Goal: Task Accomplishment & Management: Manage account settings

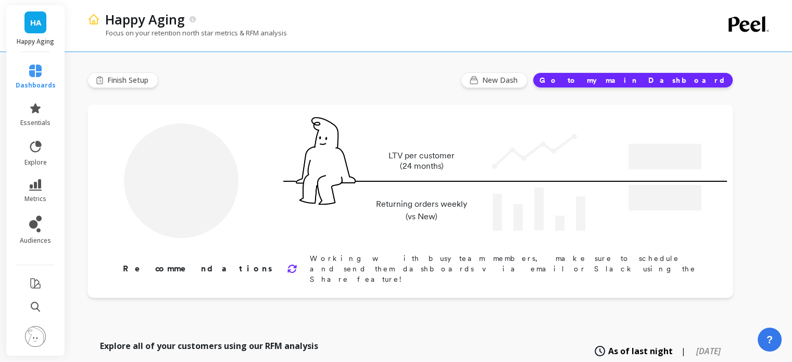
type input "Champions"
type input "1068"
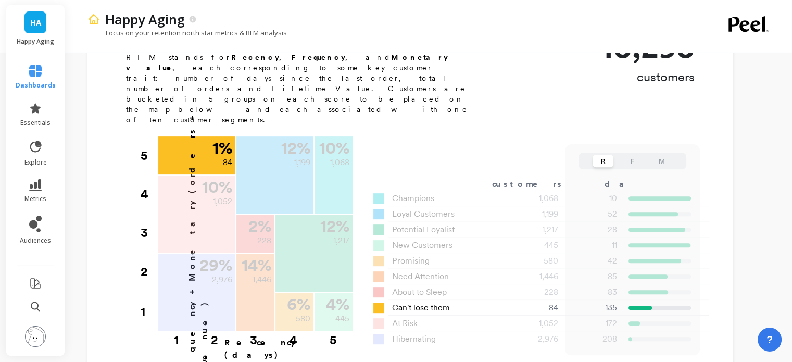
scroll to position [365, 0]
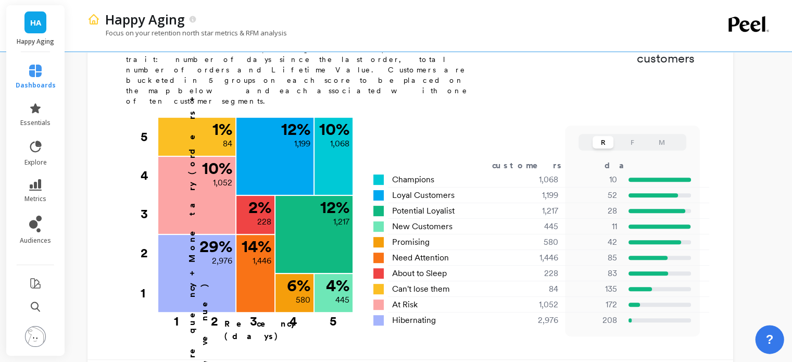
click at [770, 342] on span "?" at bounding box center [770, 340] width 8 height 18
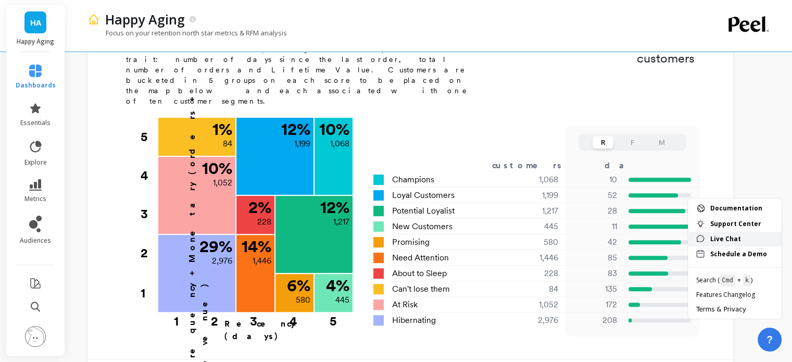
click at [739, 234] on link "Live Chat" at bounding box center [735, 239] width 94 height 15
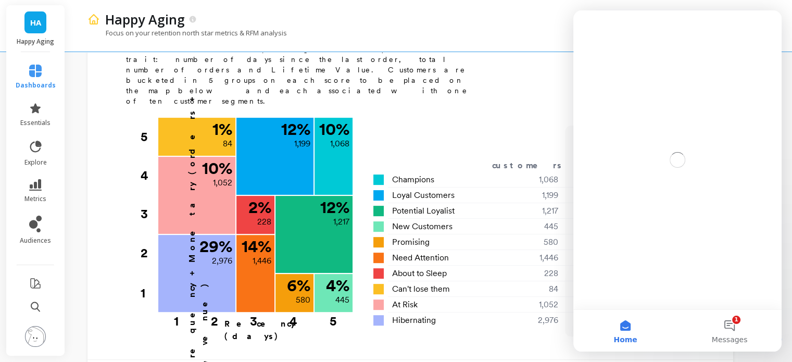
scroll to position [0, 0]
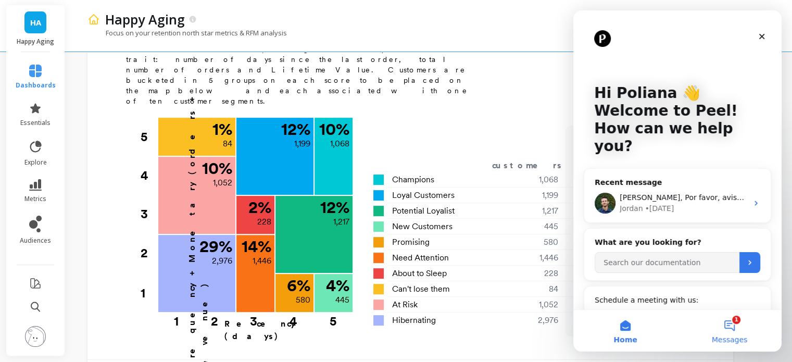
click at [735, 330] on button "1 Messages" at bounding box center [730, 331] width 104 height 42
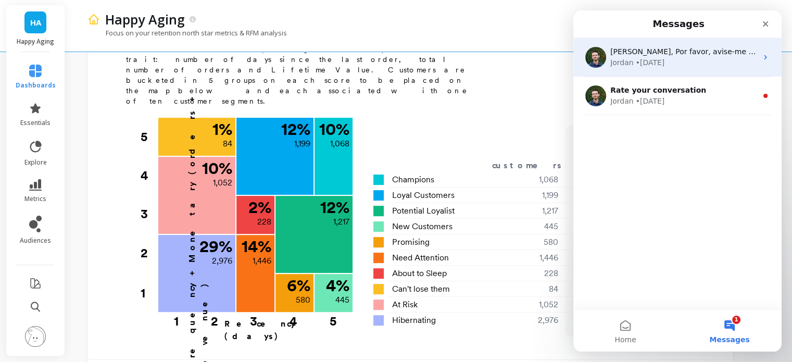
click at [649, 57] on div "• 4d ago" at bounding box center [650, 62] width 29 height 11
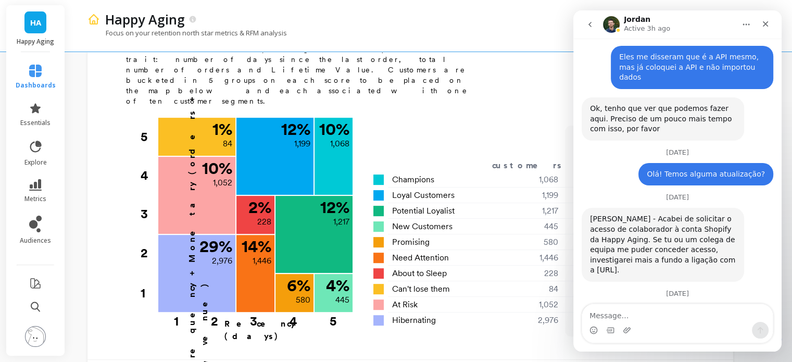
scroll to position [1513, 0]
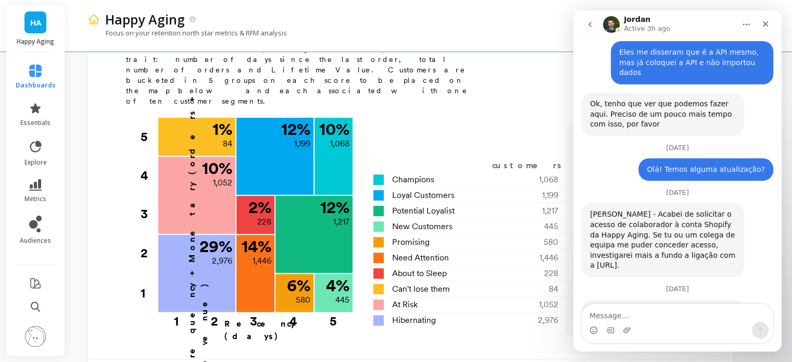
click at [667, 323] on div "Intercom messenger" at bounding box center [677, 330] width 191 height 17
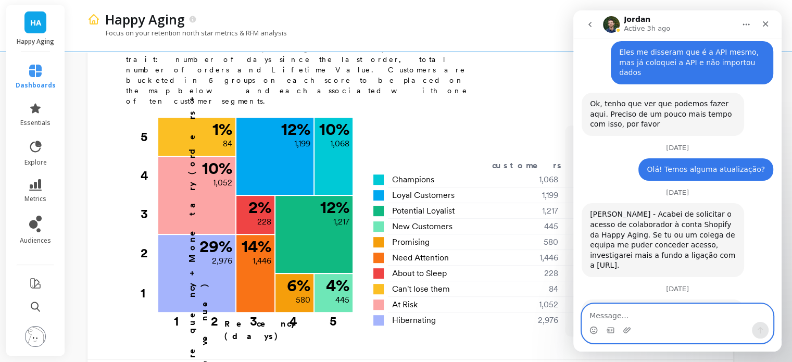
click at [649, 313] on textarea "Message…" at bounding box center [677, 313] width 191 height 18
type textarea "C"
type textarea "Oii"
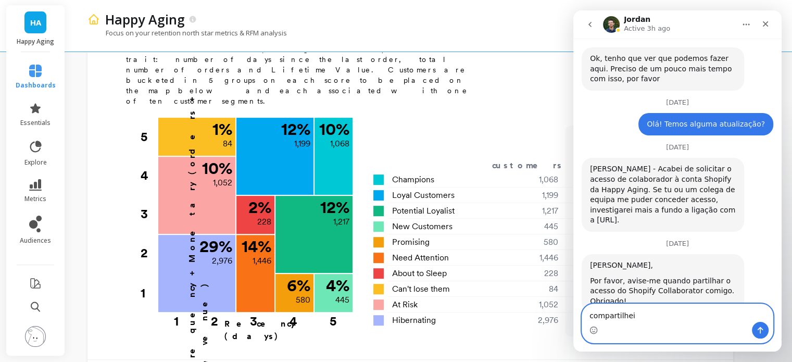
type textarea "compartilhei"
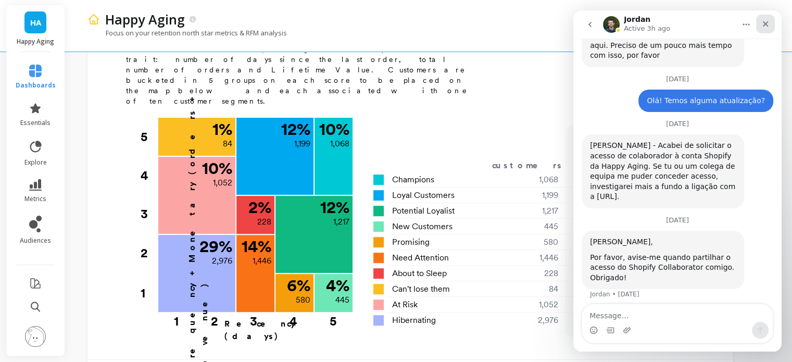
click at [764, 26] on icon "Close" at bounding box center [766, 24] width 6 height 6
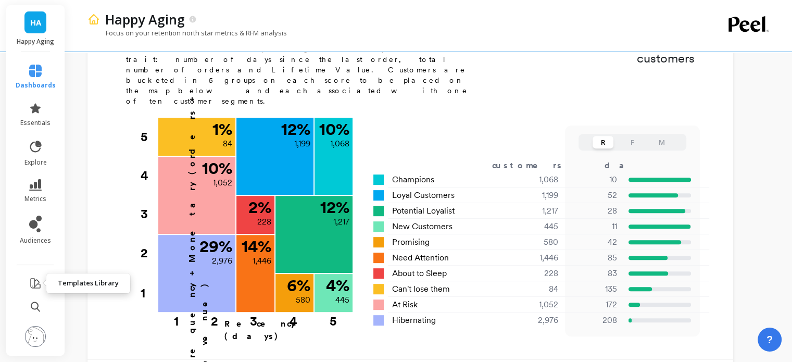
click at [29, 287] on icon at bounding box center [35, 283] width 13 height 13
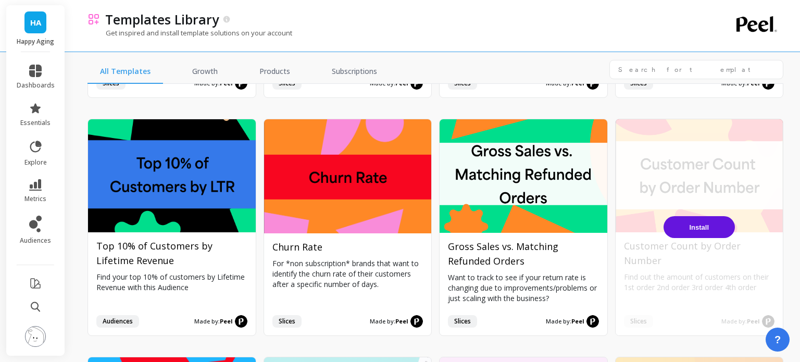
scroll to position [1042, 0]
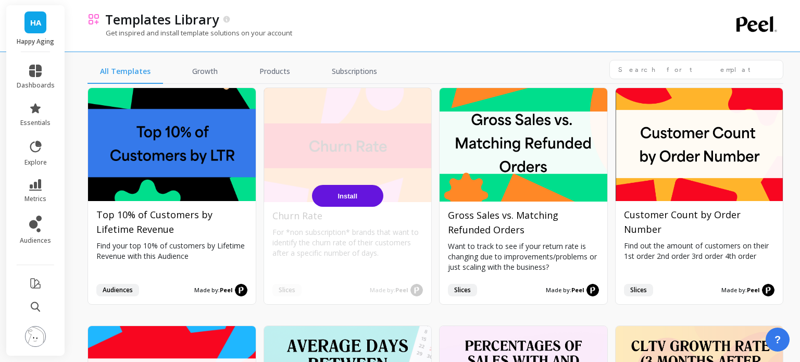
click at [339, 192] on span "Install" at bounding box center [348, 196] width 20 height 8
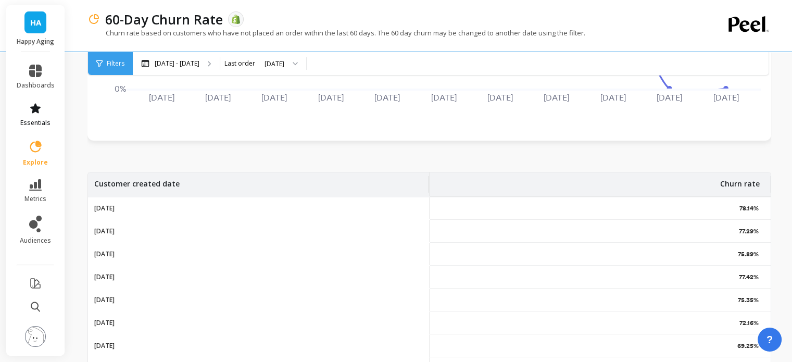
scroll to position [313, 0]
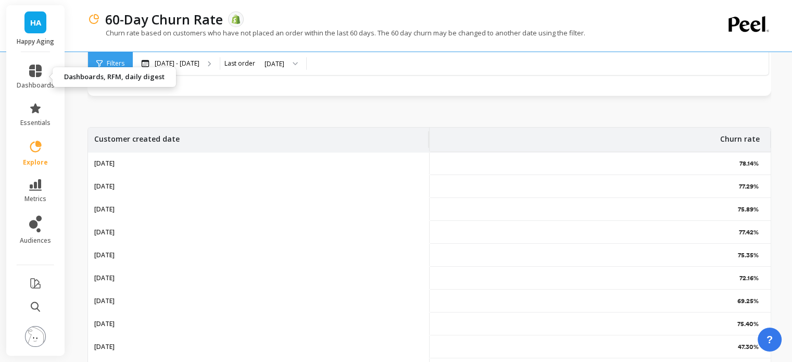
click at [40, 64] on li "dashboards" at bounding box center [35, 77] width 51 height 38
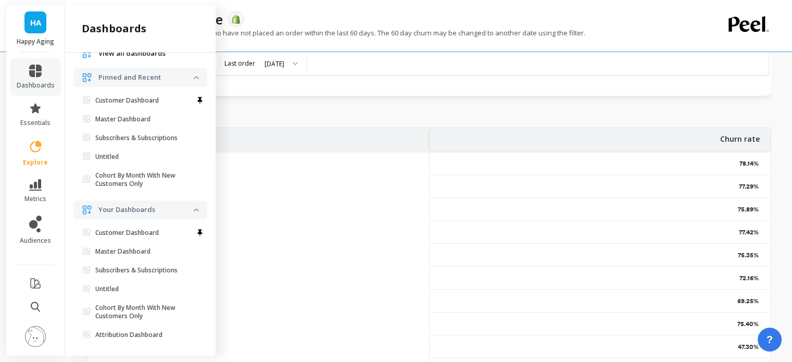
scroll to position [52, 0]
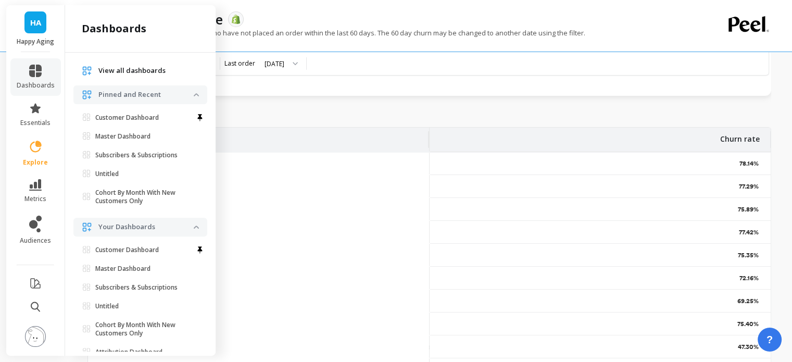
click at [130, 139] on p "Master Dashboard" at bounding box center [122, 136] width 55 height 8
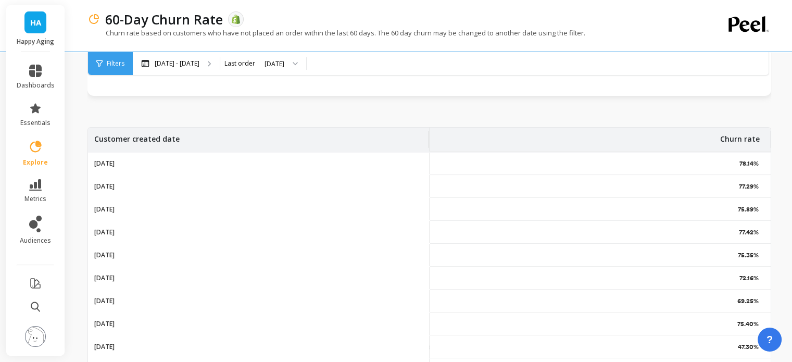
scroll to position [0, 0]
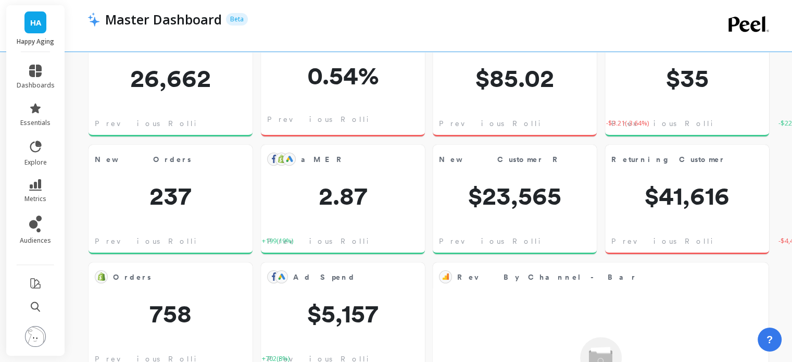
scroll to position [313, 0]
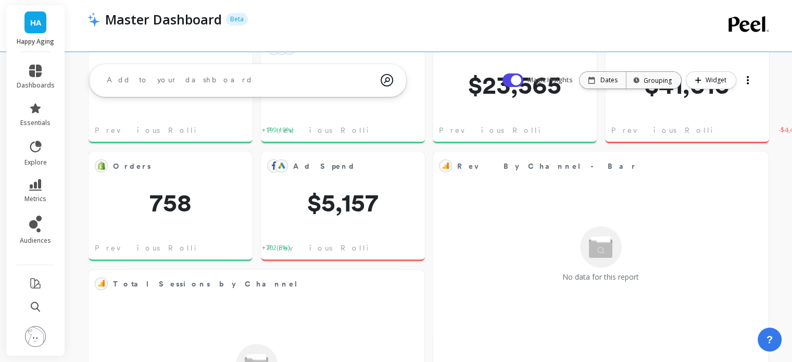
scroll to position [0, 0]
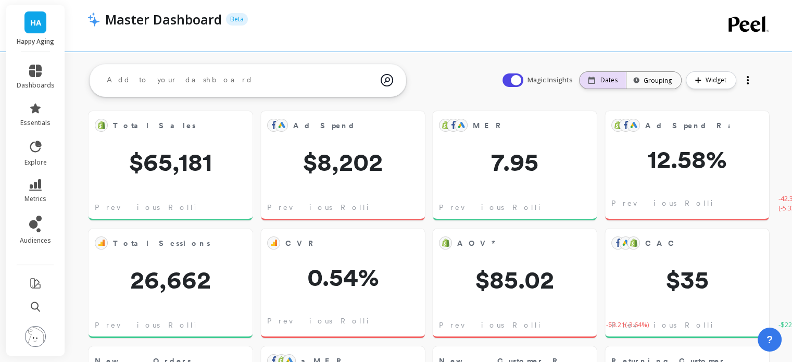
click at [605, 80] on p "Dates" at bounding box center [609, 80] width 17 height 8
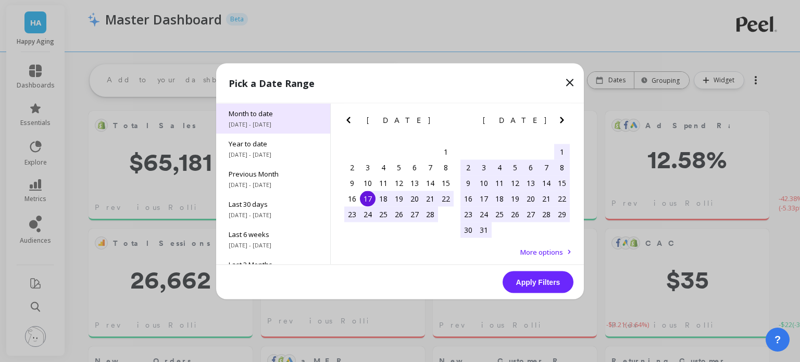
click at [261, 115] on span "Month to date" at bounding box center [273, 112] width 89 height 9
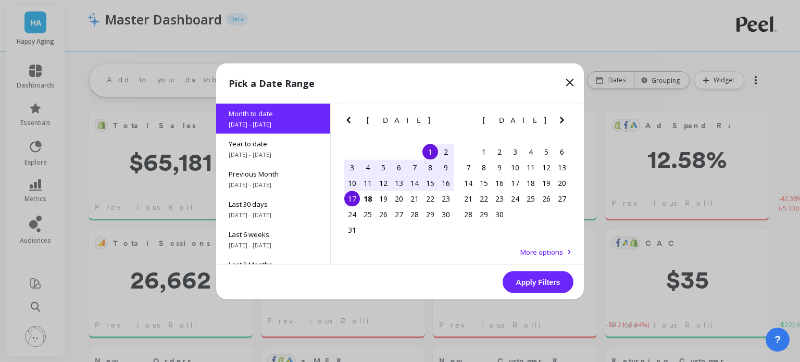
click at [528, 284] on button "Apply Filters" at bounding box center [538, 282] width 71 height 22
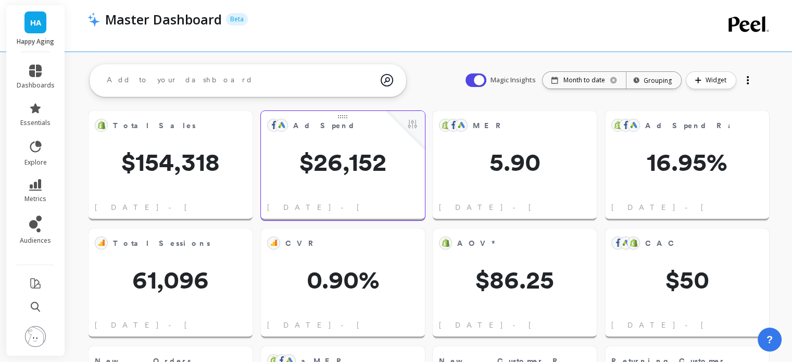
click at [311, 179] on div "Ad Spend Edit Widget & Insights $26,152 [DATE] - [DATE]" at bounding box center [343, 165] width 164 height 109
click at [34, 339] on img at bounding box center [35, 336] width 21 height 21
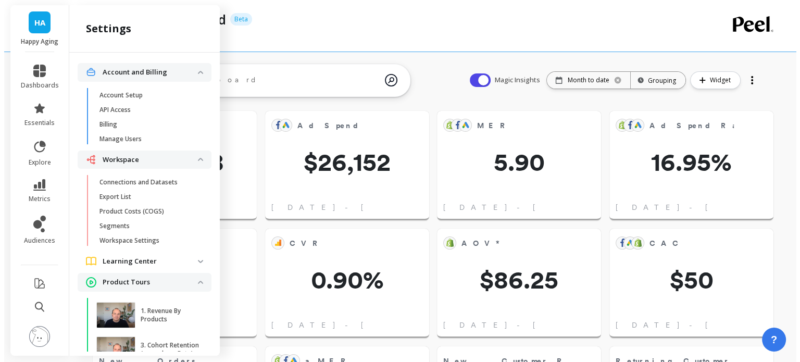
scroll to position [3, 0]
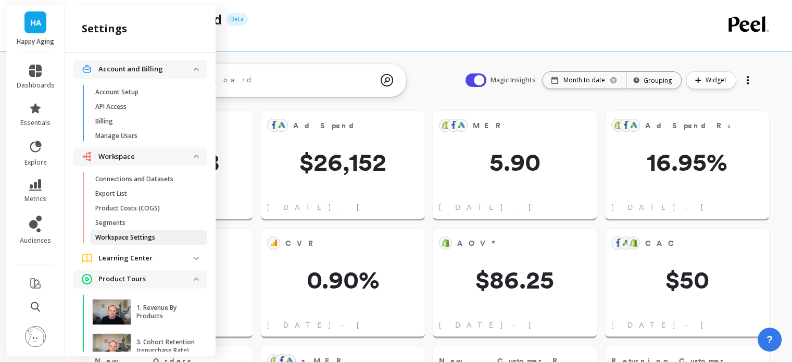
click at [124, 236] on p "Workspace Settings" at bounding box center [125, 237] width 60 height 8
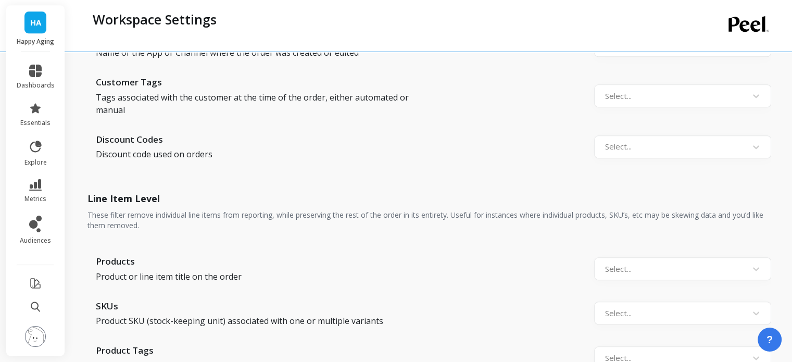
scroll to position [1198, 0]
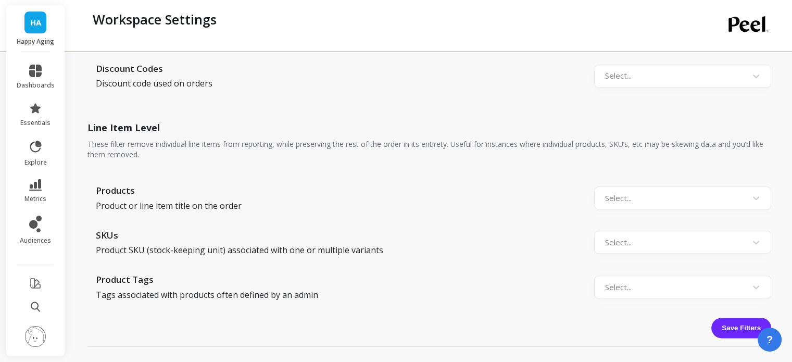
click at [43, 329] on button at bounding box center [35, 337] width 21 height 22
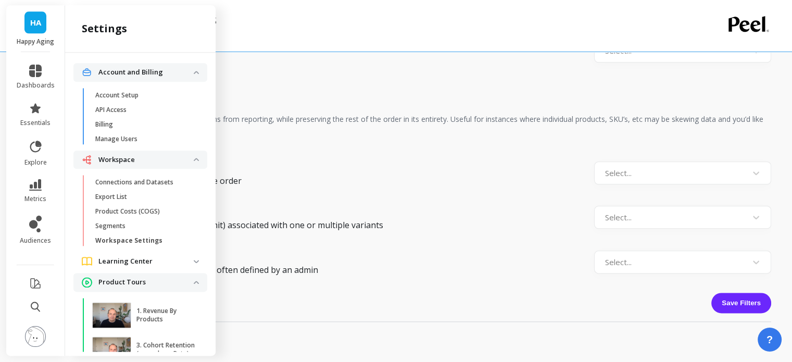
scroll to position [3, 0]
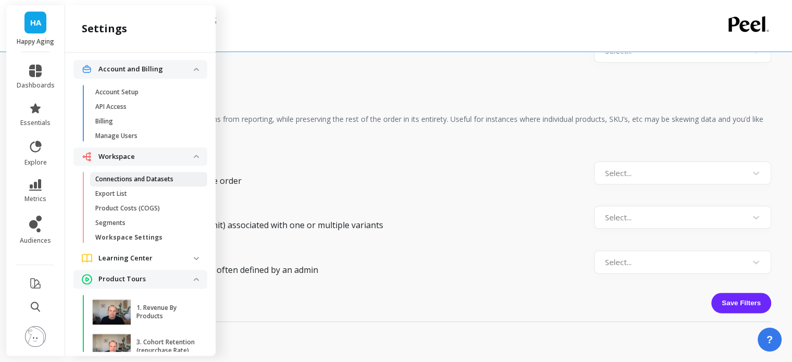
click at [146, 181] on p "Connections and Datasets" at bounding box center [134, 179] width 78 height 8
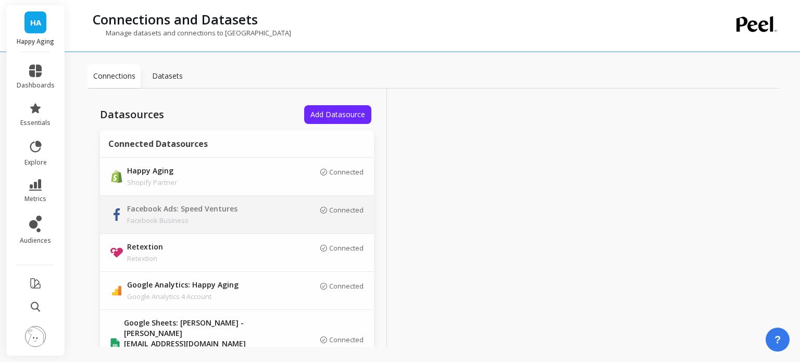
click at [238, 212] on p "Facebook Ads: Speed Ventures" at bounding box center [200, 209] width 146 height 11
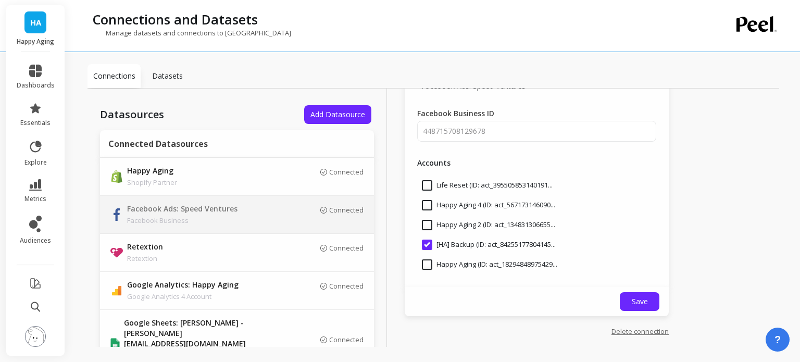
scroll to position [116, 0]
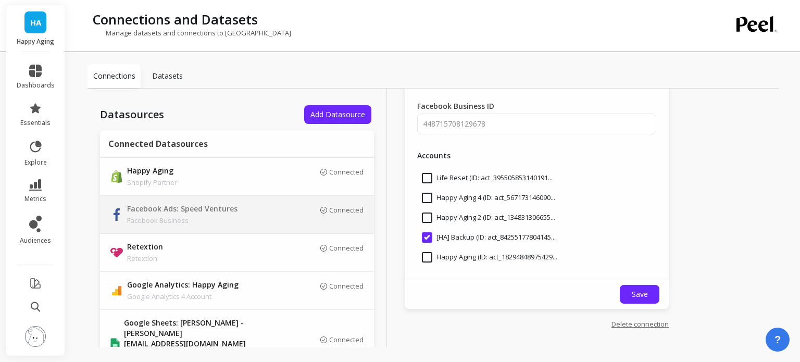
click at [429, 195] on input "Happy Aging 4 (ID: act_567173146090..." at bounding box center [488, 198] width 133 height 10
checkbox input "true"
click at [638, 295] on span "Save" at bounding box center [640, 294] width 16 height 10
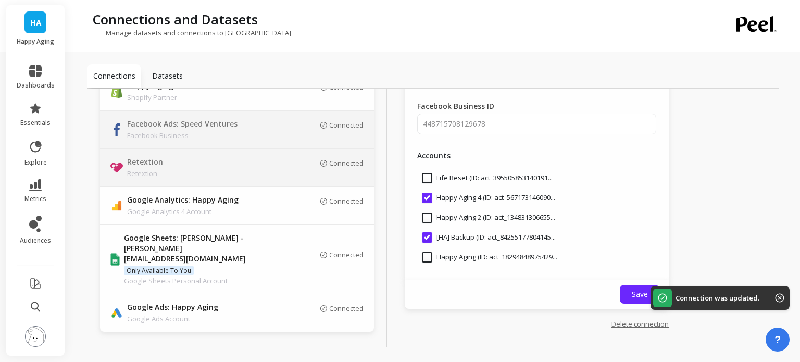
scroll to position [87, 0]
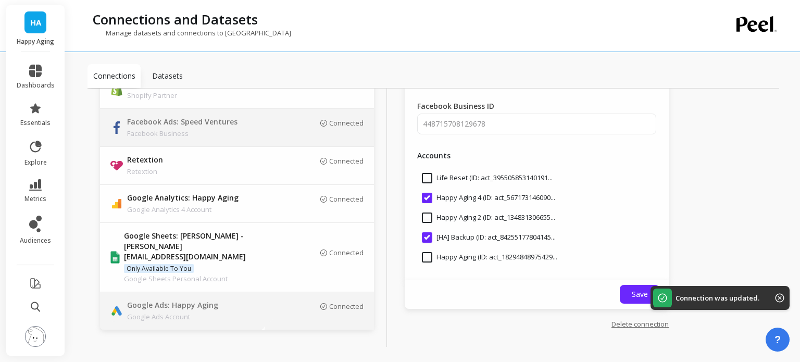
click at [248, 300] on p "Google Ads: Happy Aging" at bounding box center [200, 305] width 146 height 11
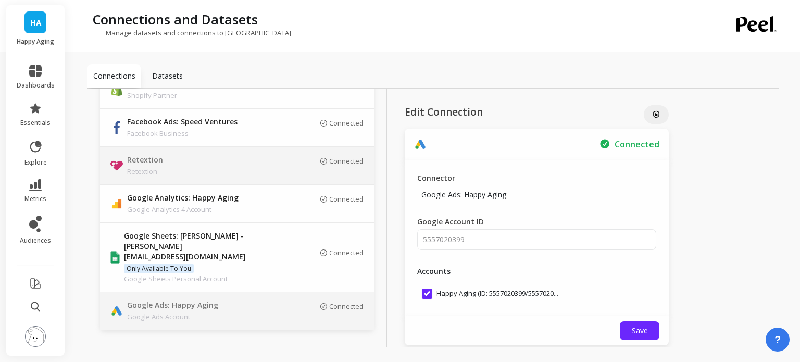
click at [200, 164] on p "Retextion" at bounding box center [200, 160] width 146 height 11
type input "gzzchyq-vahukvi-tlwmw2q-54zgkwa"
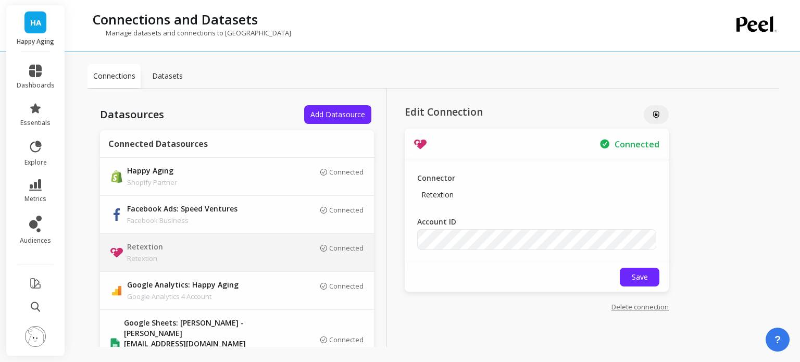
click at [166, 72] on p "Datasets" at bounding box center [167, 76] width 31 height 10
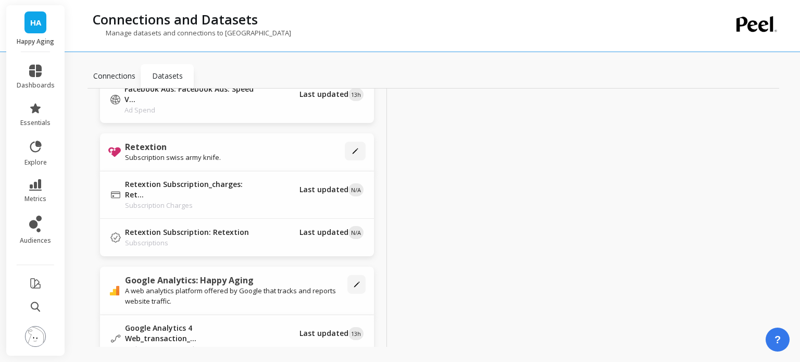
scroll to position [729, 0]
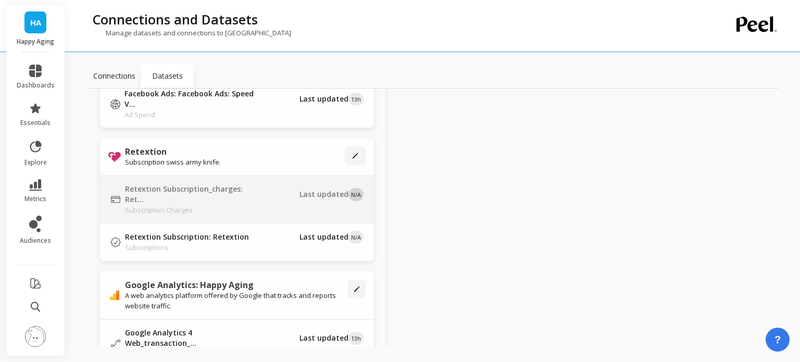
click at [244, 190] on p "Retextion Subscription_charges: Ret..." at bounding box center [189, 194] width 129 height 21
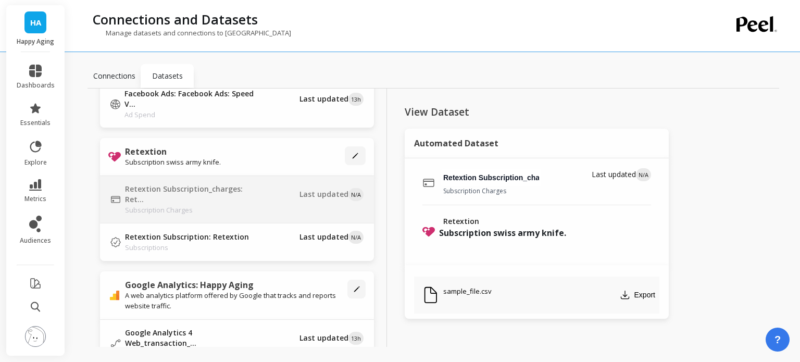
click at [515, 308] on div "sample_file.csv Export" at bounding box center [536, 295] width 245 height 37
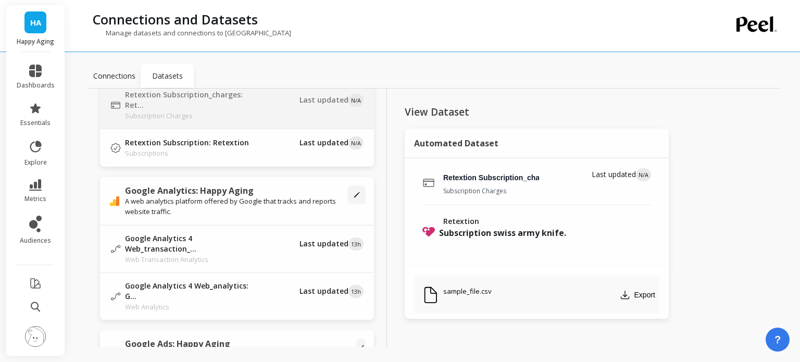
scroll to position [929, 0]
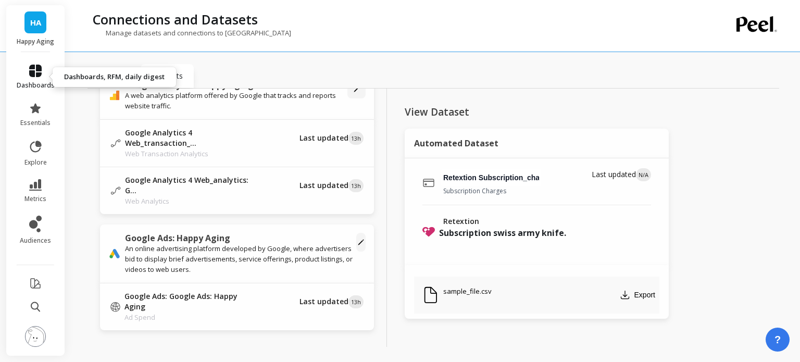
click at [28, 79] on link "dashboards" at bounding box center [36, 77] width 38 height 25
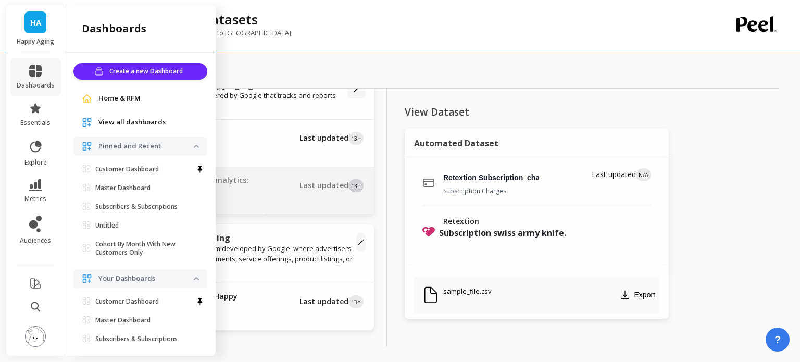
scroll to position [52, 0]
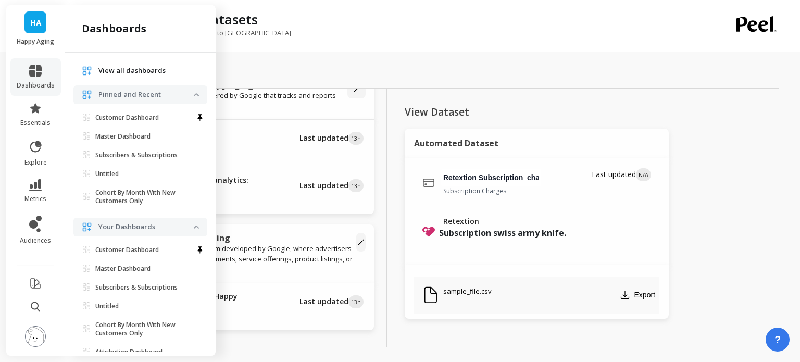
click at [128, 69] on span "View all dashboards" at bounding box center [131, 71] width 67 height 10
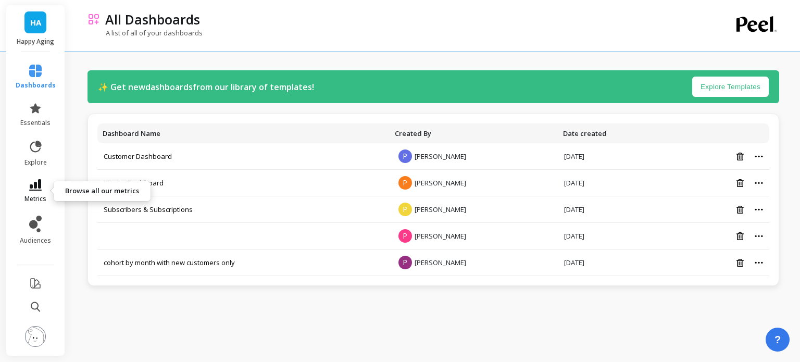
click at [44, 196] on span "metrics" at bounding box center [35, 199] width 22 height 8
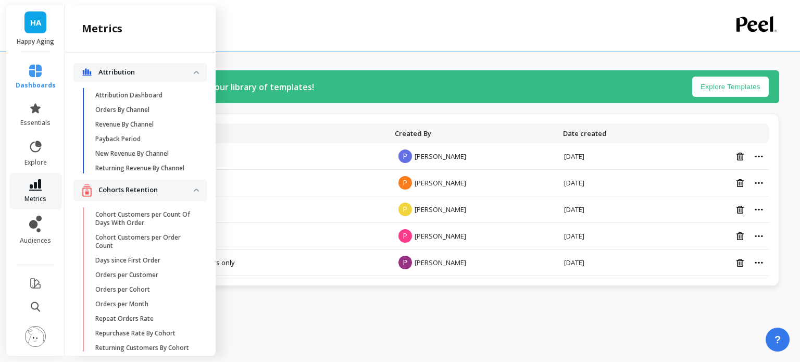
scroll to position [2394, 0]
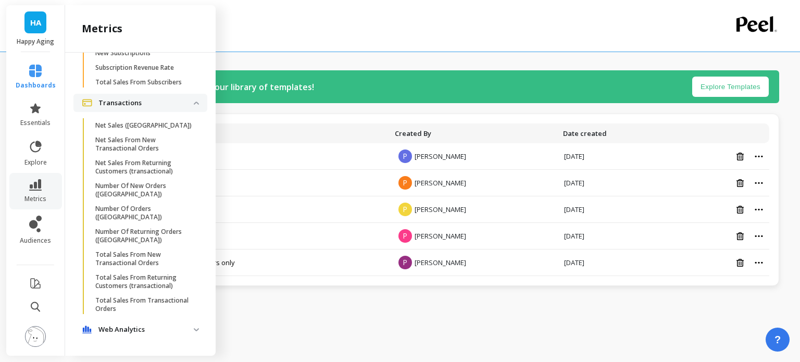
click at [113, 130] on p "Net Sales ([GEOGRAPHIC_DATA])" at bounding box center [143, 125] width 96 height 8
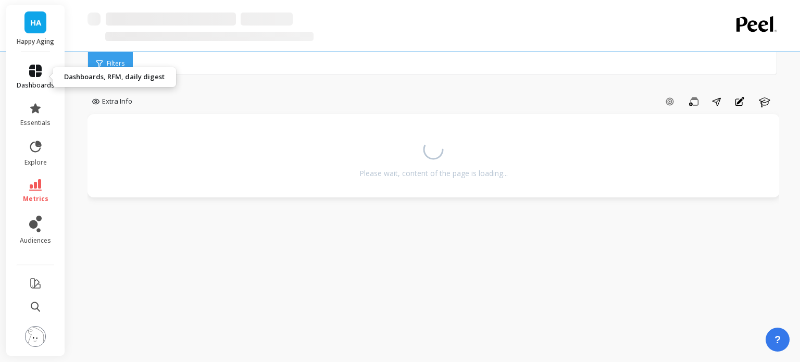
click at [42, 73] on link "dashboards" at bounding box center [36, 77] width 38 height 25
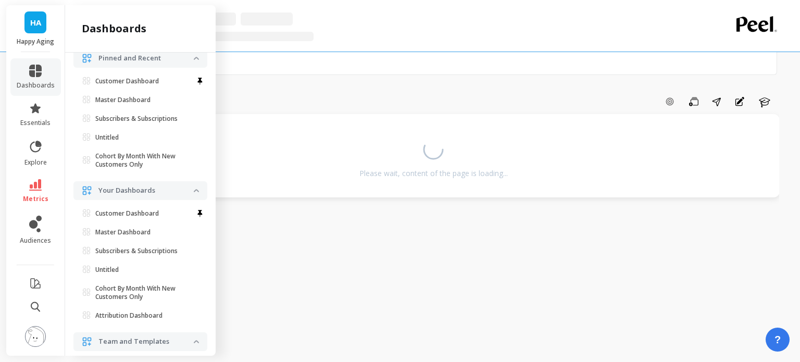
scroll to position [104, 0]
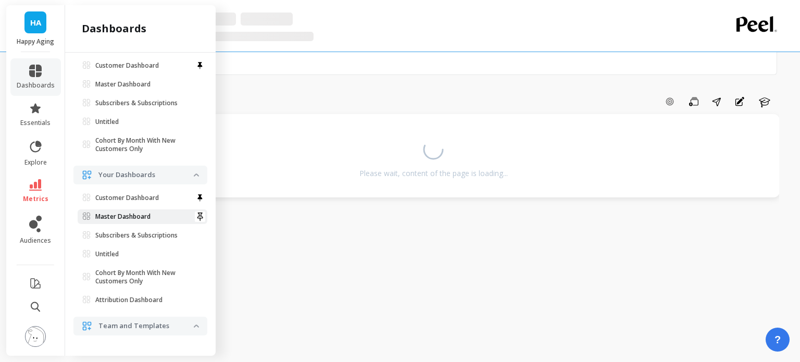
click at [137, 210] on link "Master Dashboard" at bounding box center [143, 216] width 130 height 15
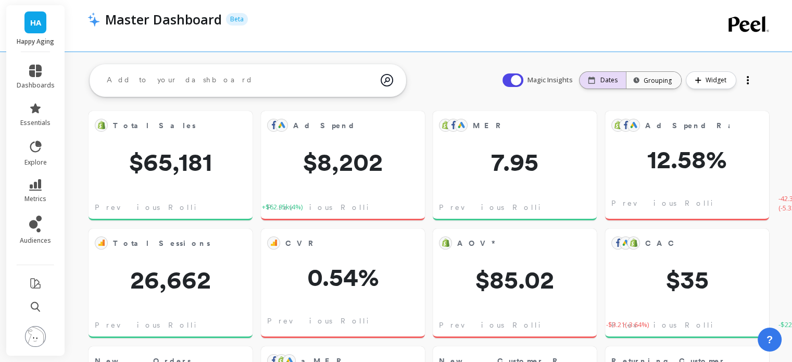
click at [613, 85] on div "Dates" at bounding box center [603, 80] width 46 height 17
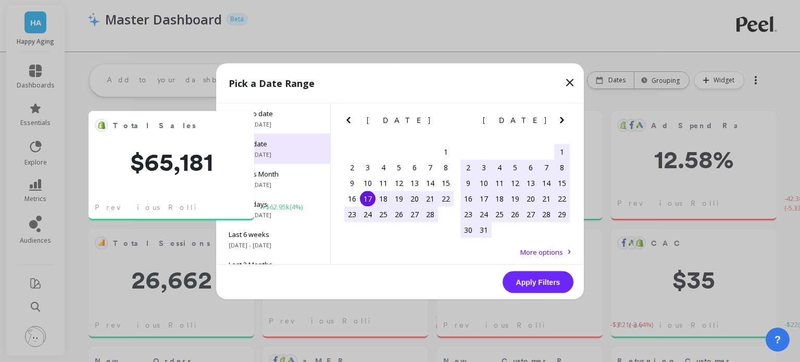
click at [301, 156] on span "1/1/2025 - 8/17/2025" at bounding box center [273, 154] width 89 height 8
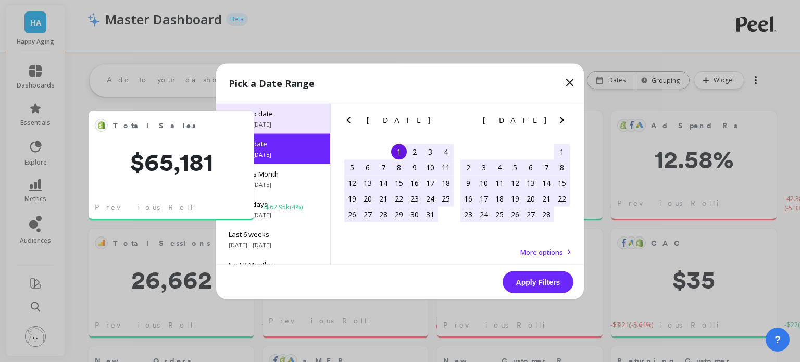
click at [308, 128] on span "[DATE] - [DATE]" at bounding box center [273, 124] width 89 height 8
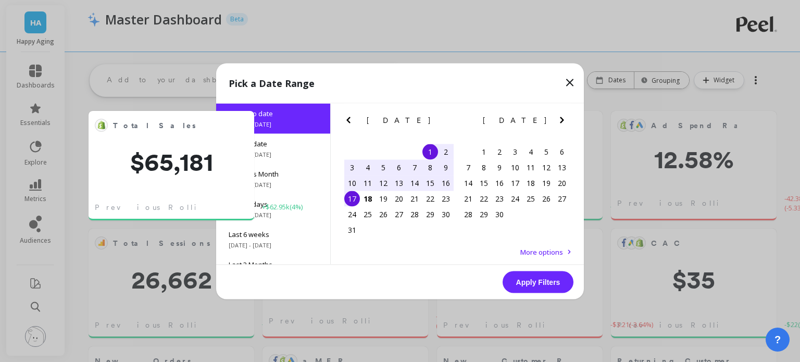
click at [549, 280] on button "Apply Filters" at bounding box center [538, 282] width 71 height 22
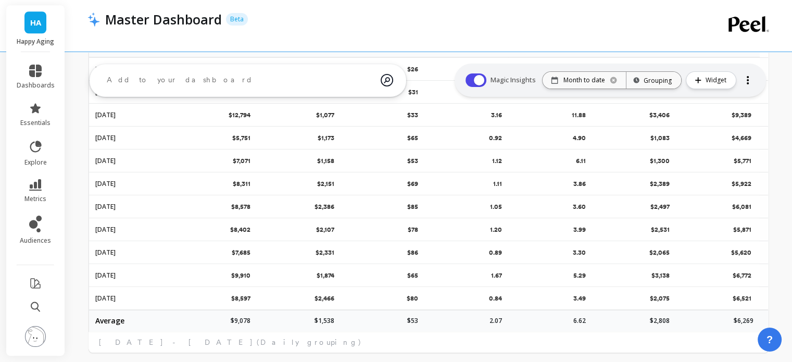
scroll to position [142, 7]
